Goal: Task Accomplishment & Management: Manage account settings

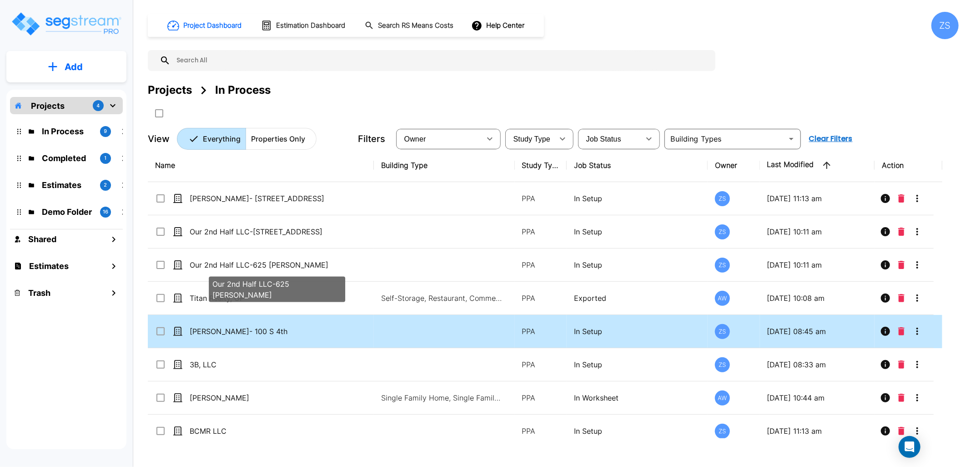
scroll to position [43, 0]
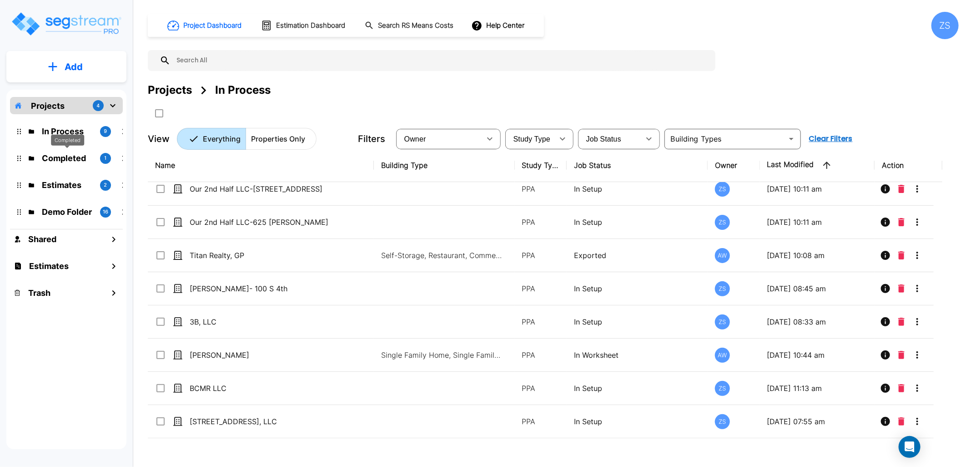
click at [78, 158] on p "Completed" at bounding box center [67, 158] width 51 height 12
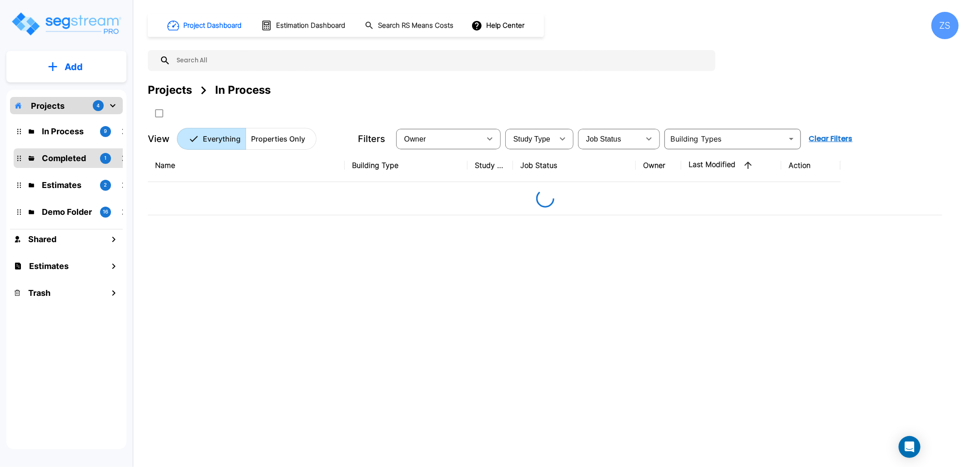
scroll to position [0, 0]
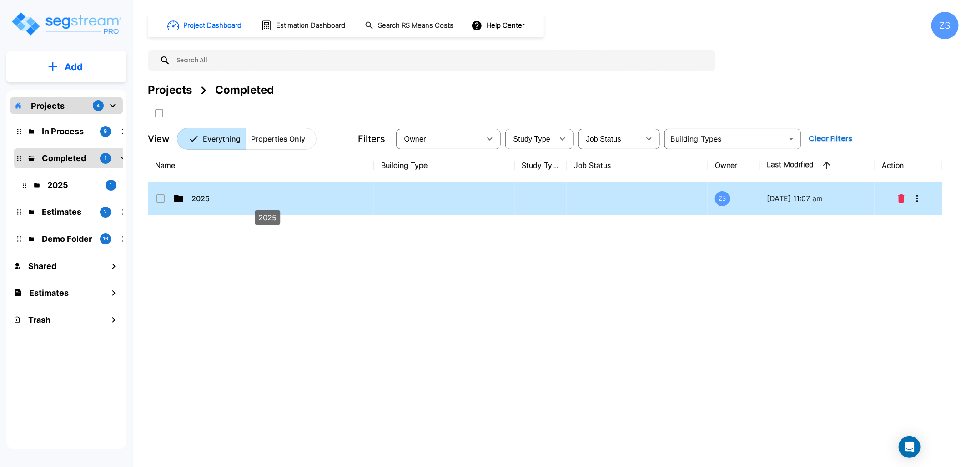
click at [217, 201] on p "2025" at bounding box center [267, 198] width 151 height 11
checkbox input "true"
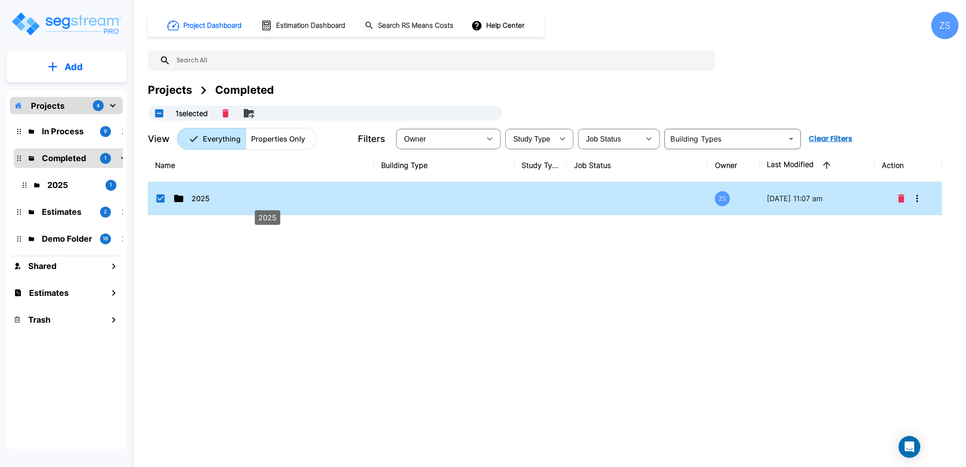
click at [217, 201] on p "2025" at bounding box center [267, 198] width 151 height 11
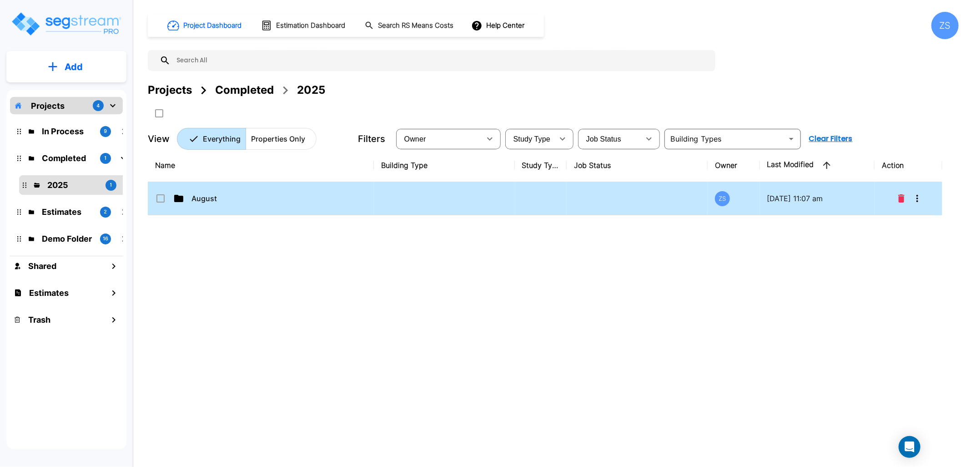
click at [222, 206] on td "August" at bounding box center [261, 198] width 226 height 33
checkbox input "true"
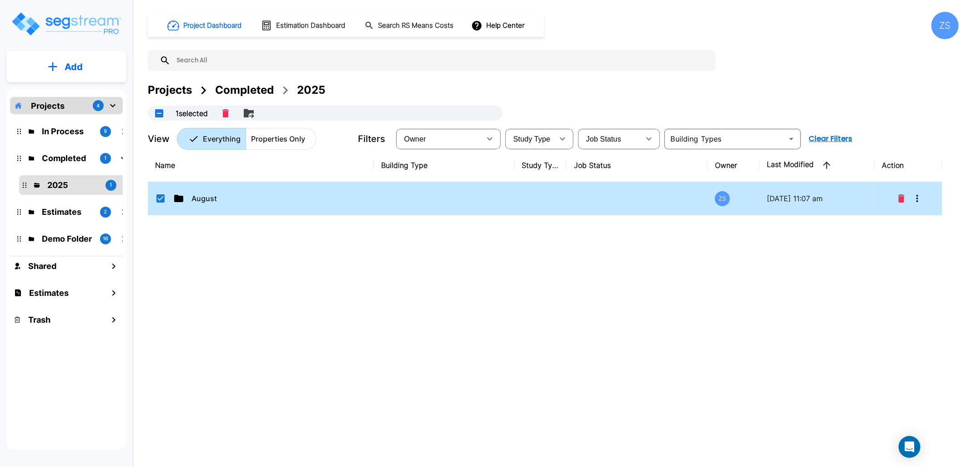
click at [222, 206] on td "August" at bounding box center [261, 198] width 226 height 33
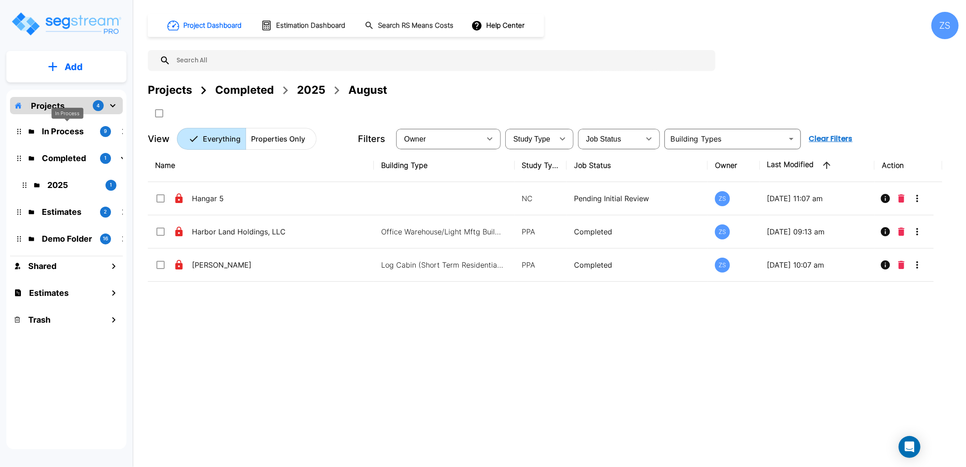
click at [59, 128] on p "In Process" at bounding box center [67, 131] width 51 height 12
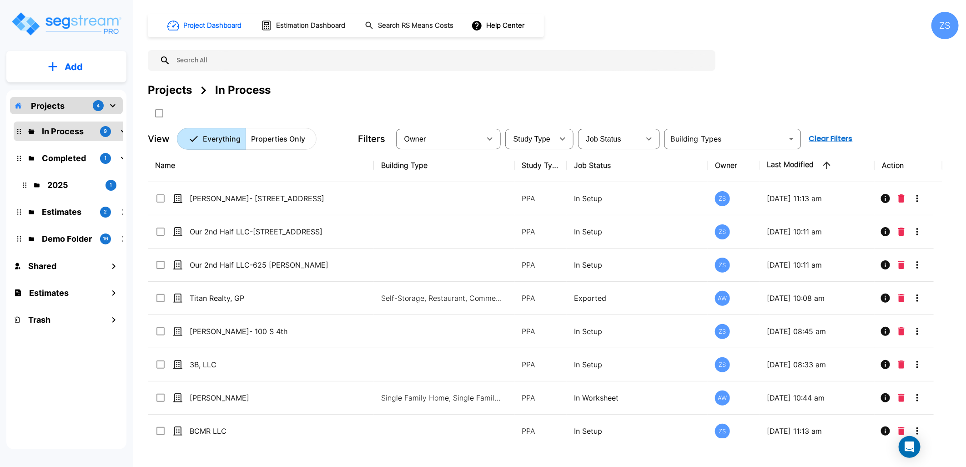
click at [947, 25] on div "ZS" at bounding box center [945, 25] width 27 height 27
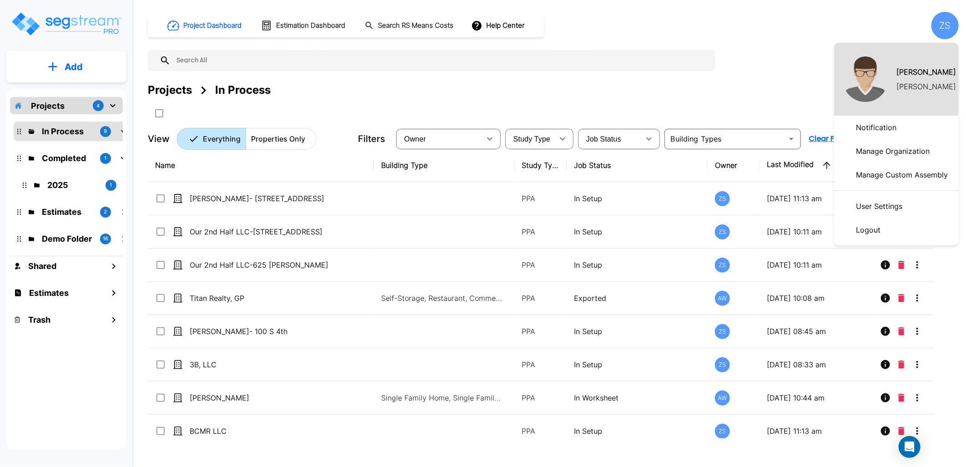
drag, startPoint x: 857, startPoint y: 155, endPoint x: 849, endPoint y: 156, distance: 8.2
click at [857, 155] on p "Manage Organization" at bounding box center [892, 151] width 81 height 18
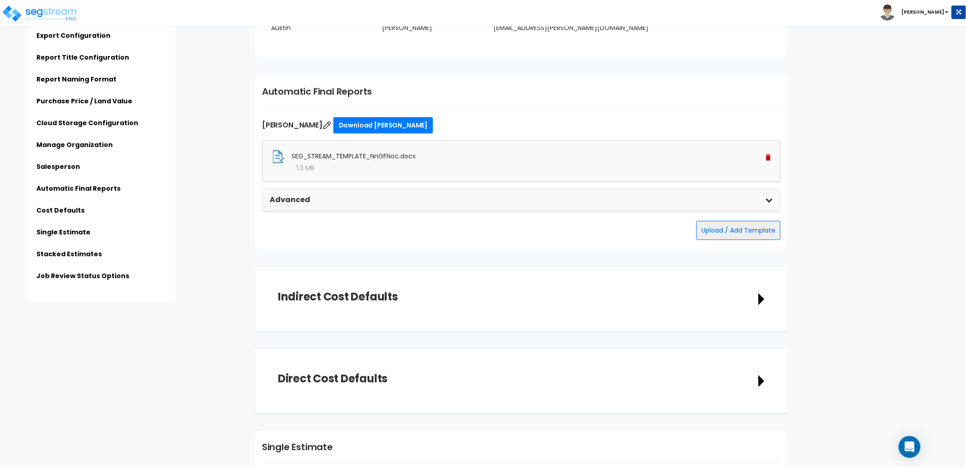
scroll to position [1567, 0]
click at [744, 202] on div "Advanced" at bounding box center [521, 200] width 518 height 22
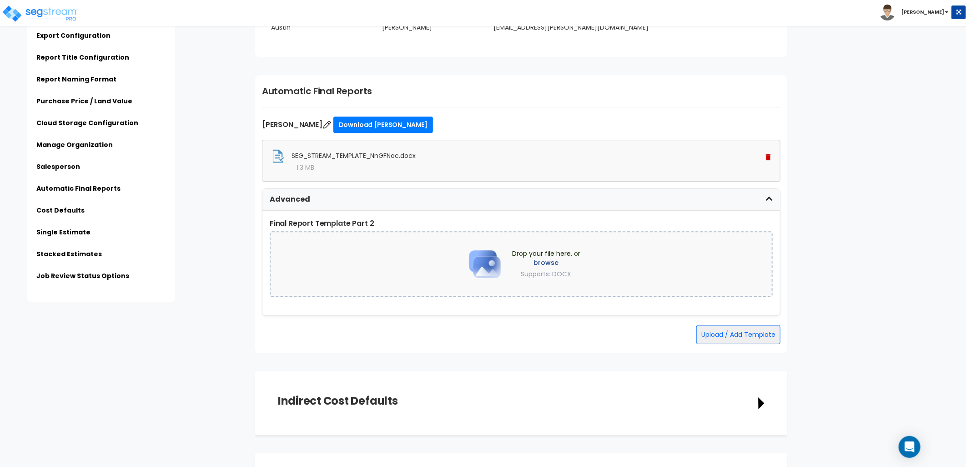
click at [744, 202] on div "Advanced" at bounding box center [521, 200] width 518 height 22
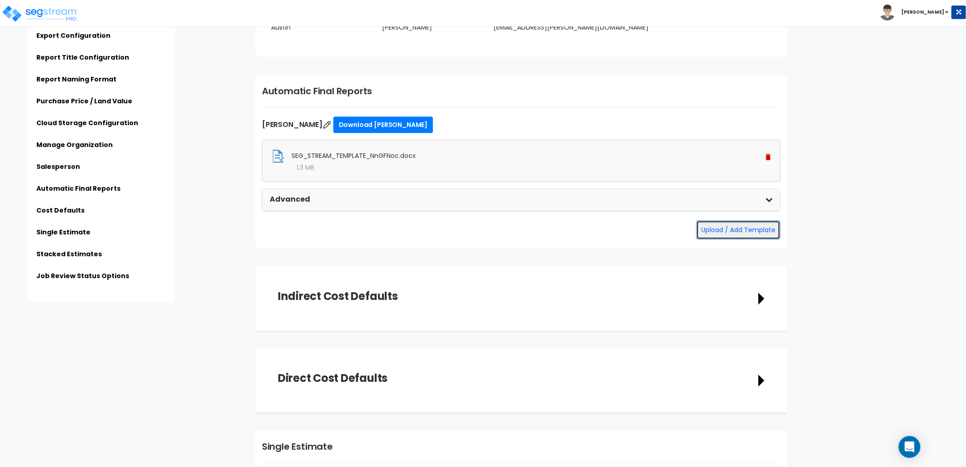
click at [755, 234] on button "Upload / Add Template" at bounding box center [738, 229] width 84 height 19
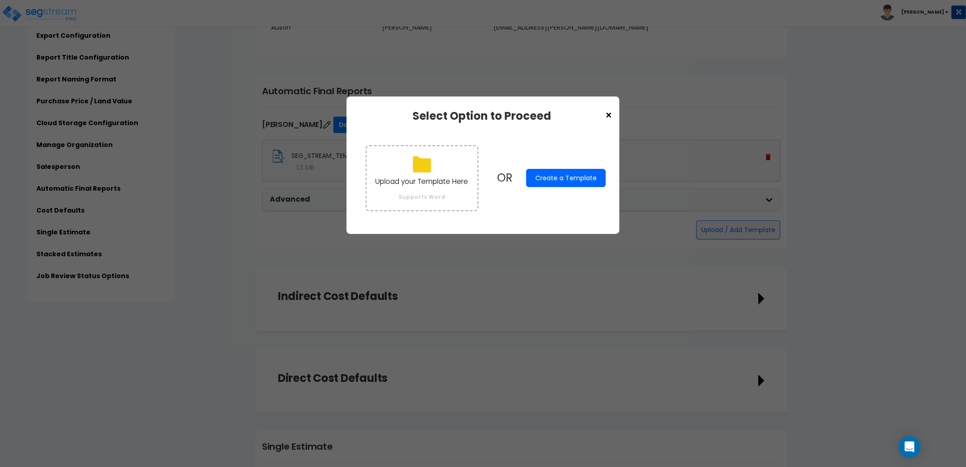
click at [611, 117] on span "×" at bounding box center [609, 115] width 8 height 15
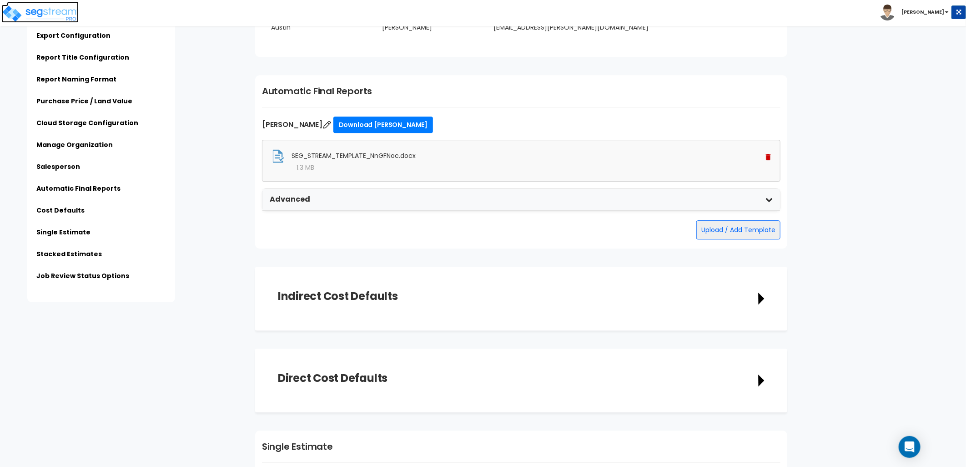
click at [47, 16] on img at bounding box center [39, 14] width 77 height 18
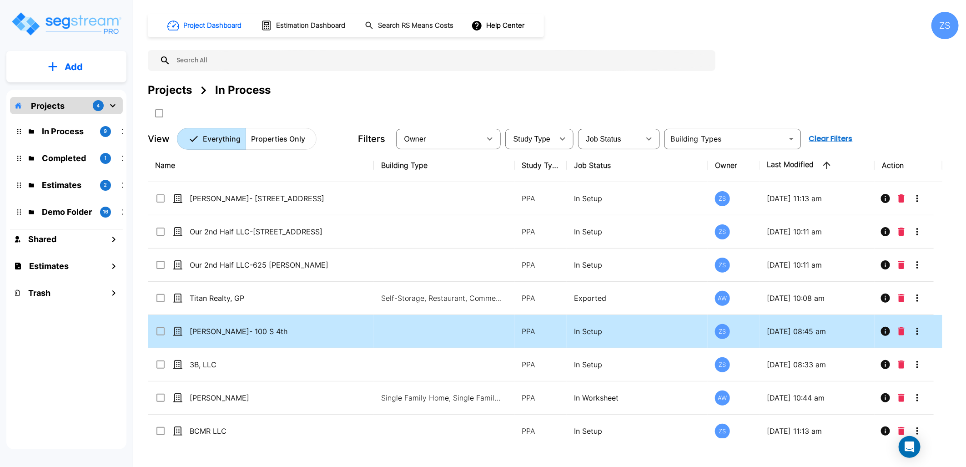
scroll to position [43, 0]
